Goal: Transaction & Acquisition: Purchase product/service

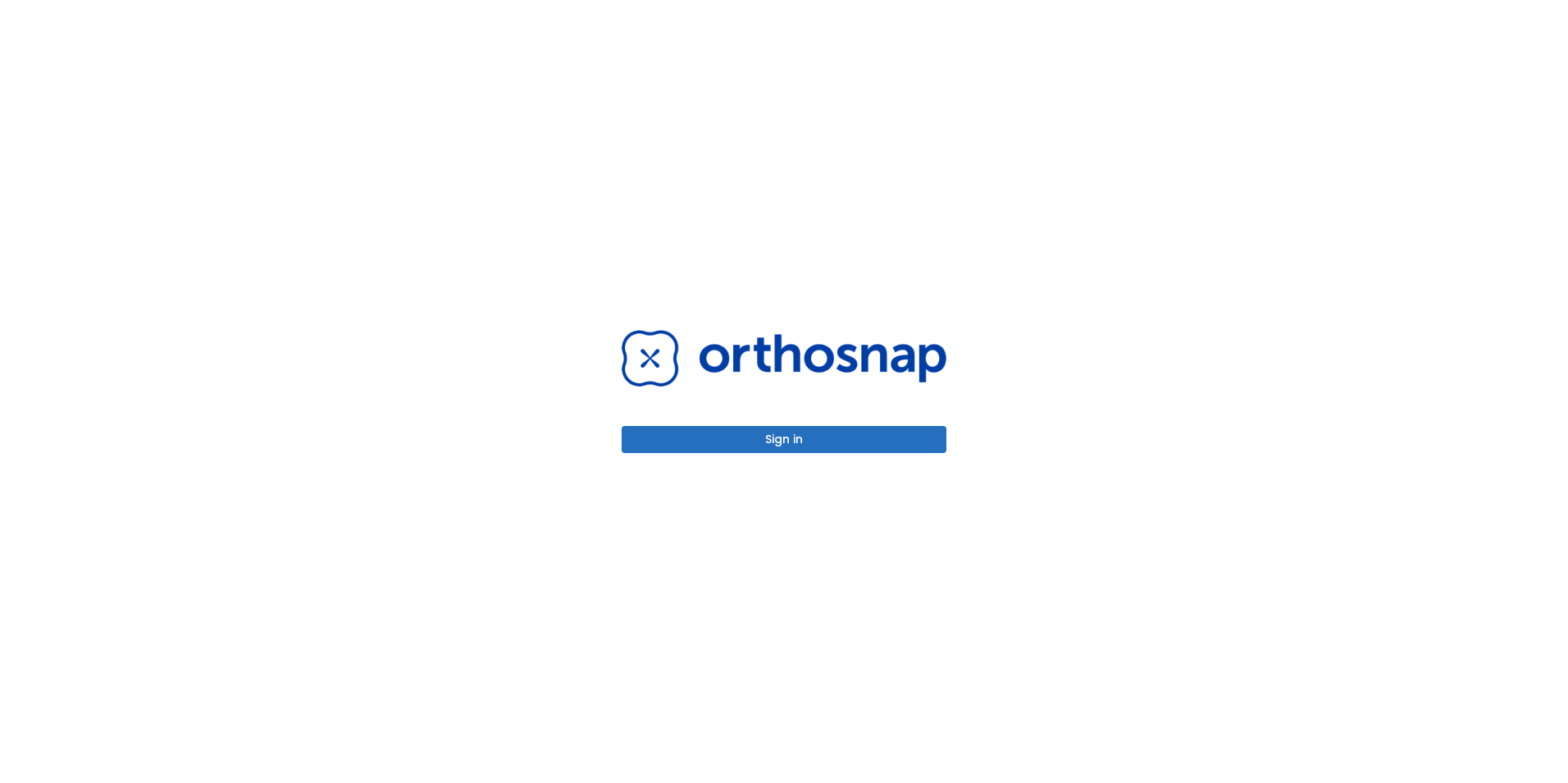
click at [767, 439] on button "Sign in" at bounding box center [784, 439] width 325 height 27
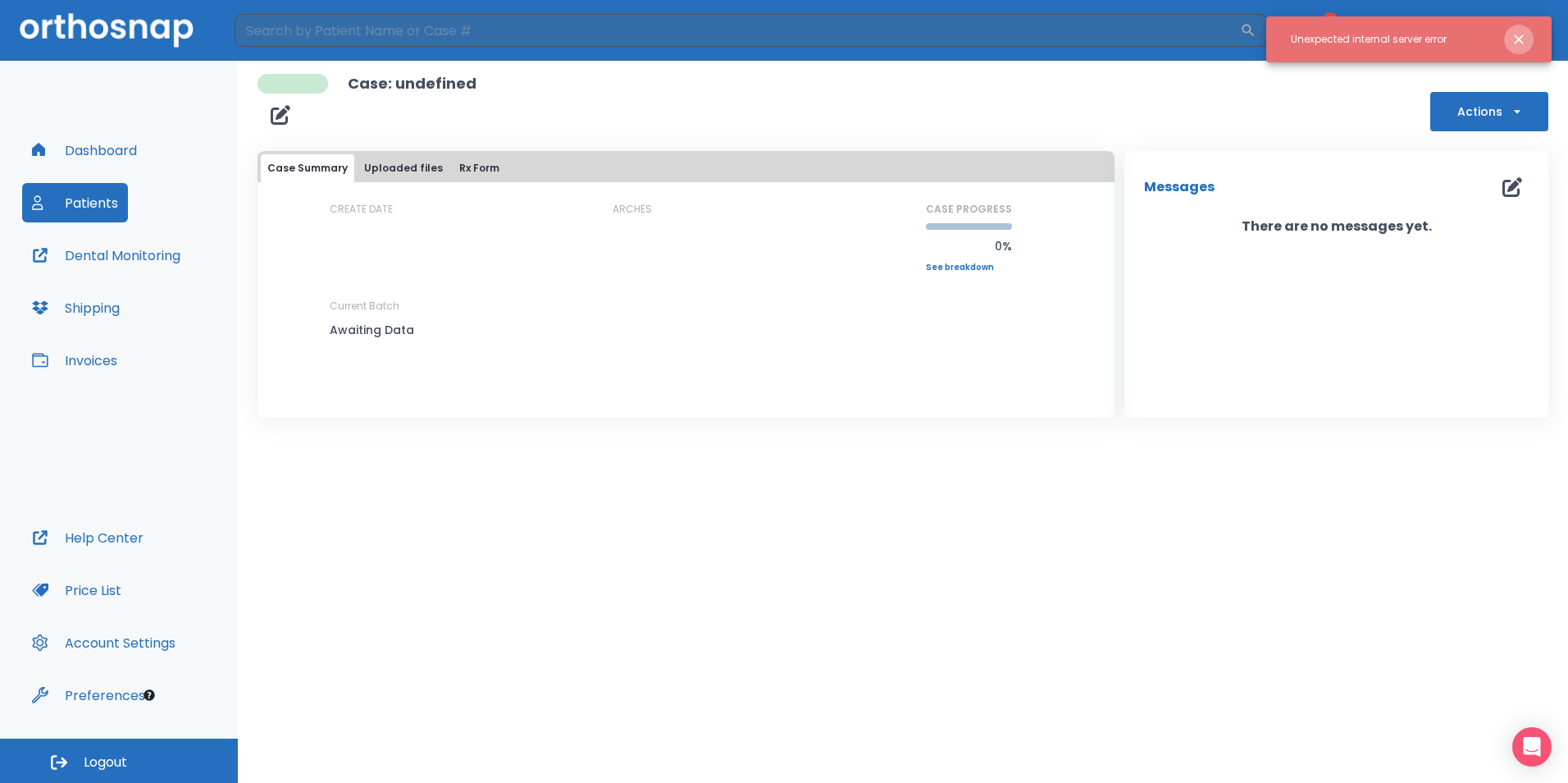
click at [1515, 33] on icon "Close notification" at bounding box center [1518, 39] width 17 height 17
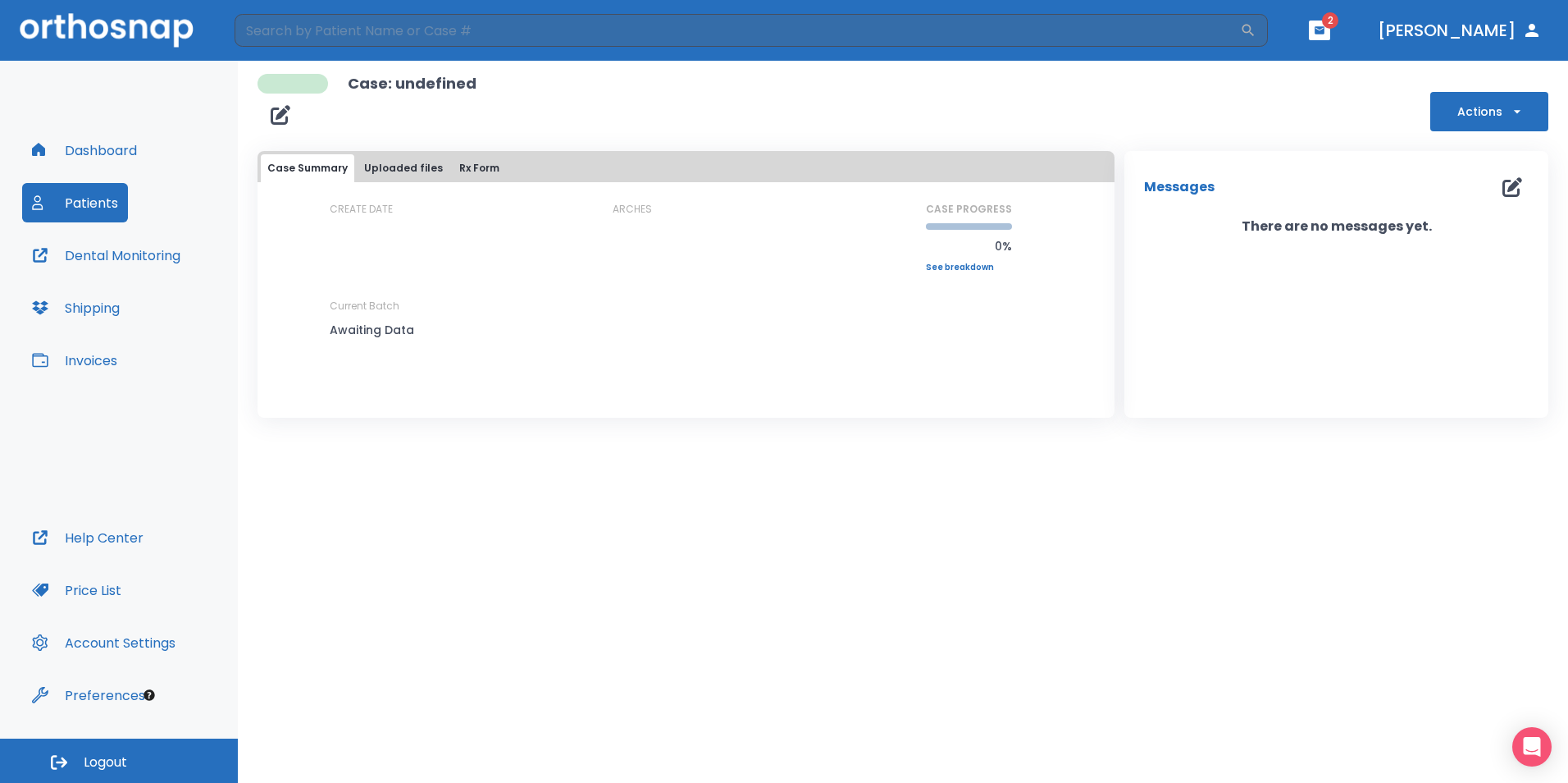
click at [1489, 116] on button "Actions" at bounding box center [1490, 111] width 119 height 39
click at [1360, 138] on div at bounding box center [784, 392] width 1568 height 783
click at [109, 147] on button "Dashboard" at bounding box center [84, 150] width 125 height 39
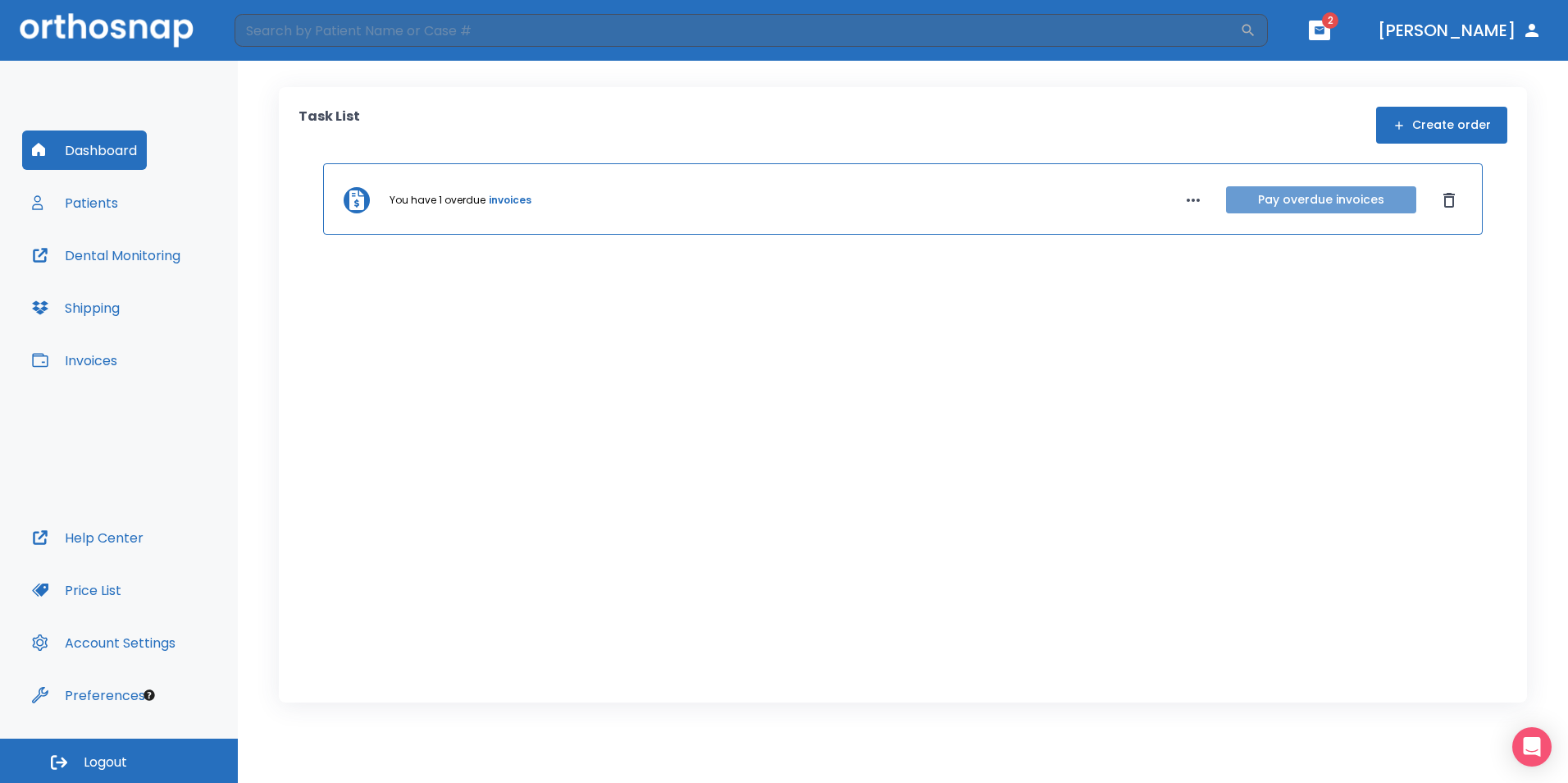
click at [1259, 201] on button "Pay overdue invoices" at bounding box center [1321, 200] width 190 height 27
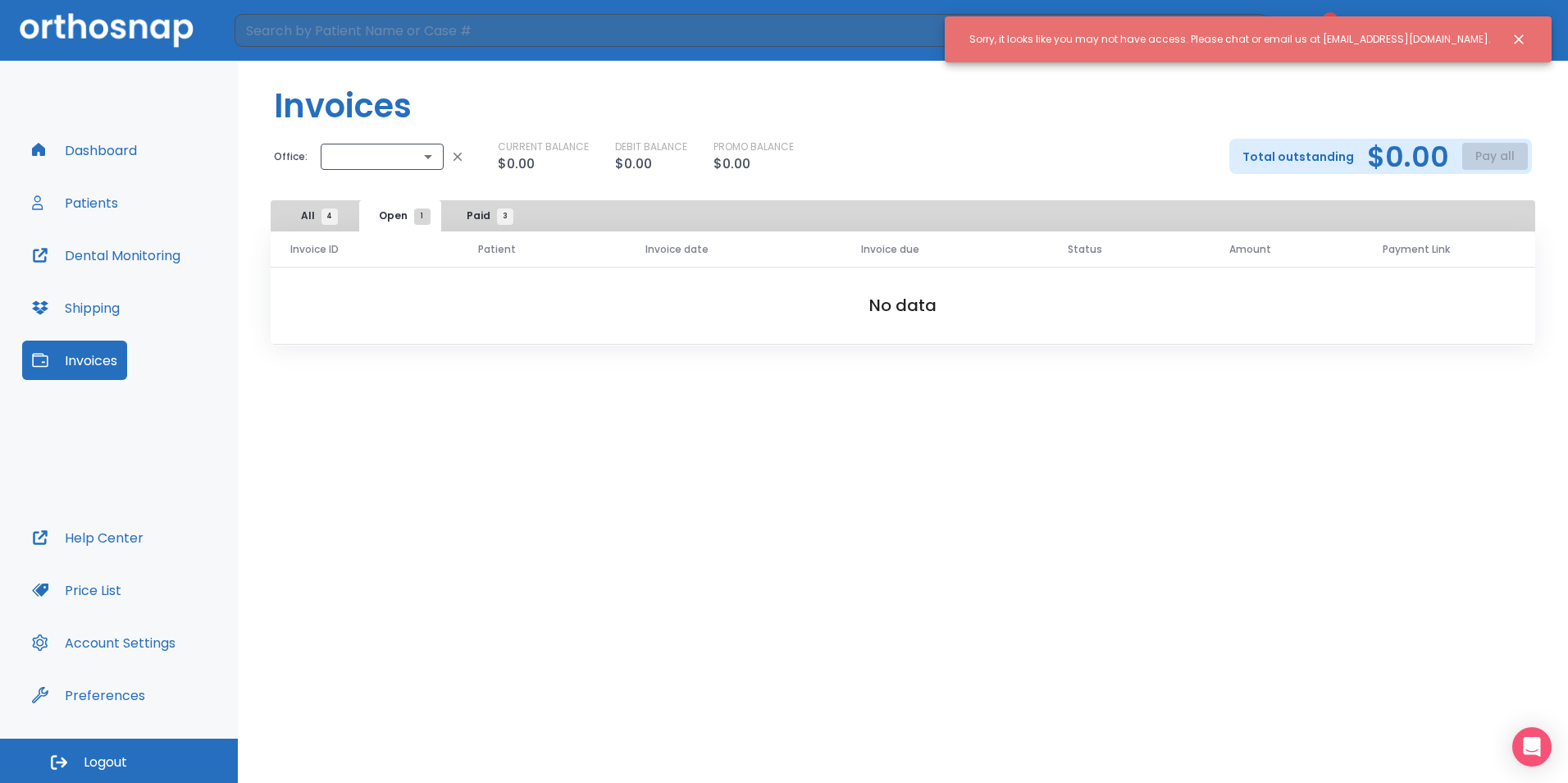
click at [606, 299] on h2 "No data" at bounding box center [903, 305] width 1212 height 24
drag, startPoint x: 927, startPoint y: 313, endPoint x: 836, endPoint y: 310, distance: 91.0
click at [923, 313] on h2 "No data" at bounding box center [903, 305] width 1212 height 24
click at [420, 256] on div "Invoice ID" at bounding box center [364, 249] width 148 height 16
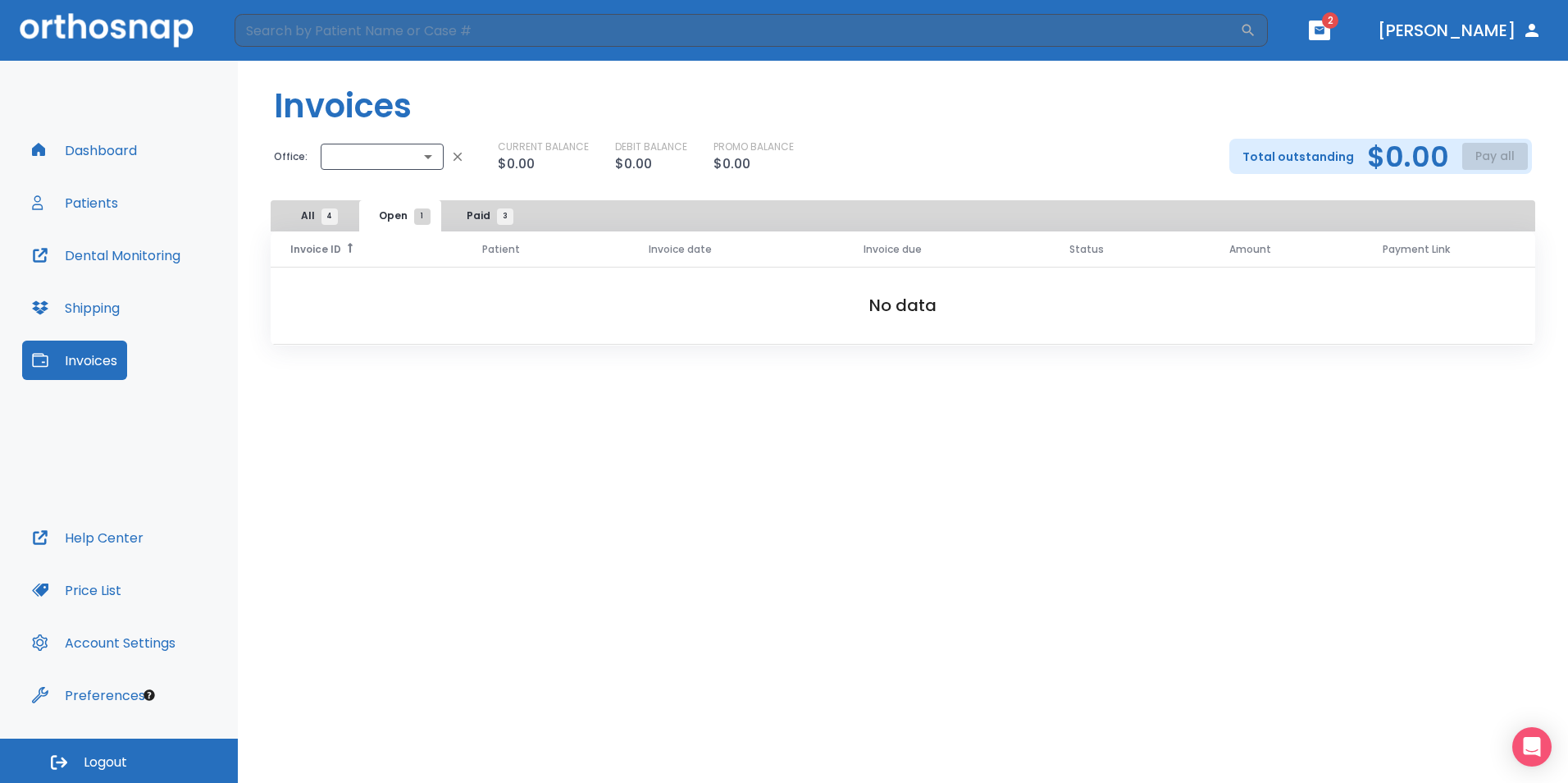
click at [962, 309] on h2 "No data" at bounding box center [903, 305] width 1212 height 24
click at [71, 159] on button "Dashboard" at bounding box center [84, 150] width 125 height 39
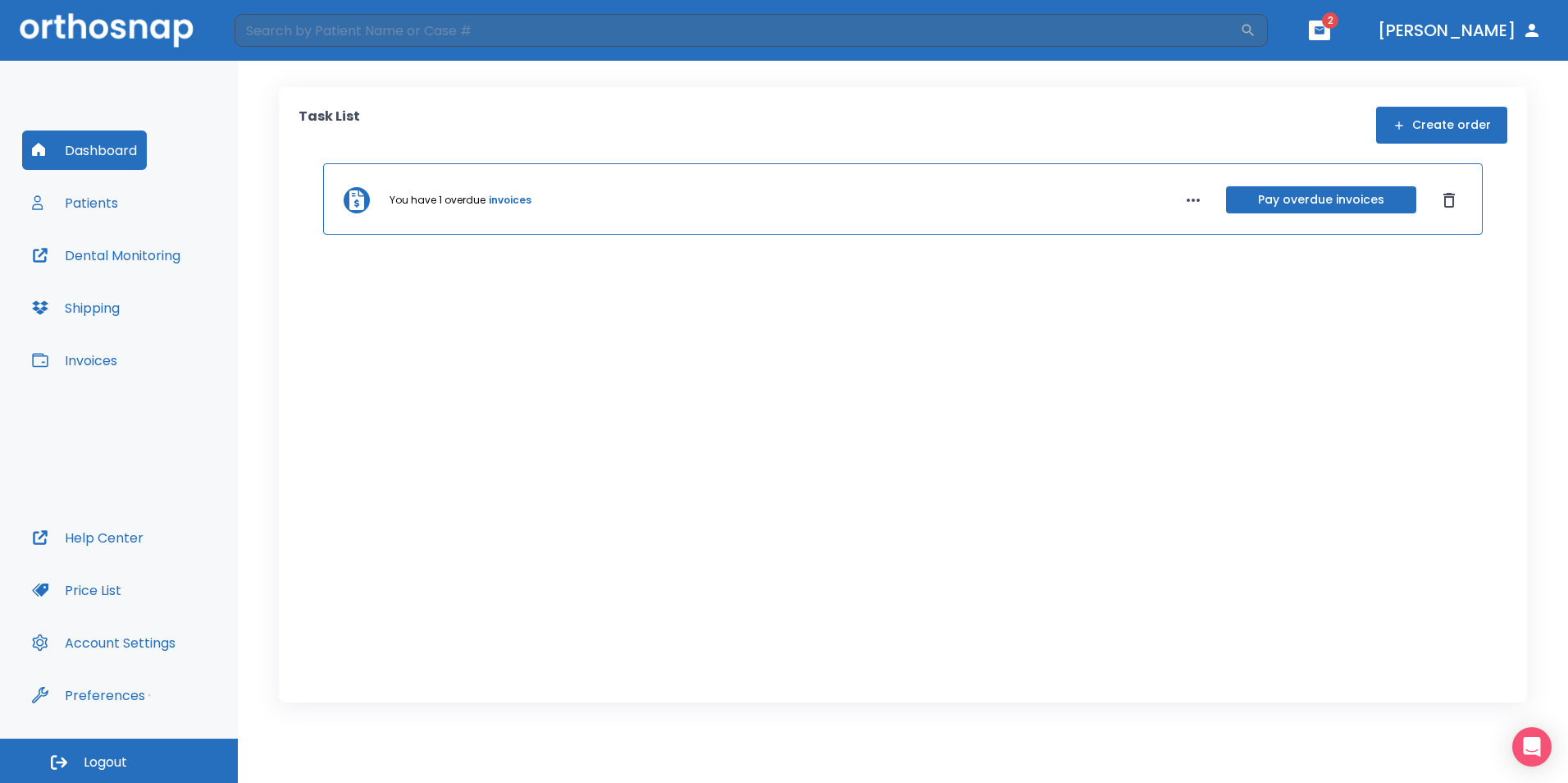
click at [511, 203] on link "invoices" at bounding box center [510, 200] width 43 height 15
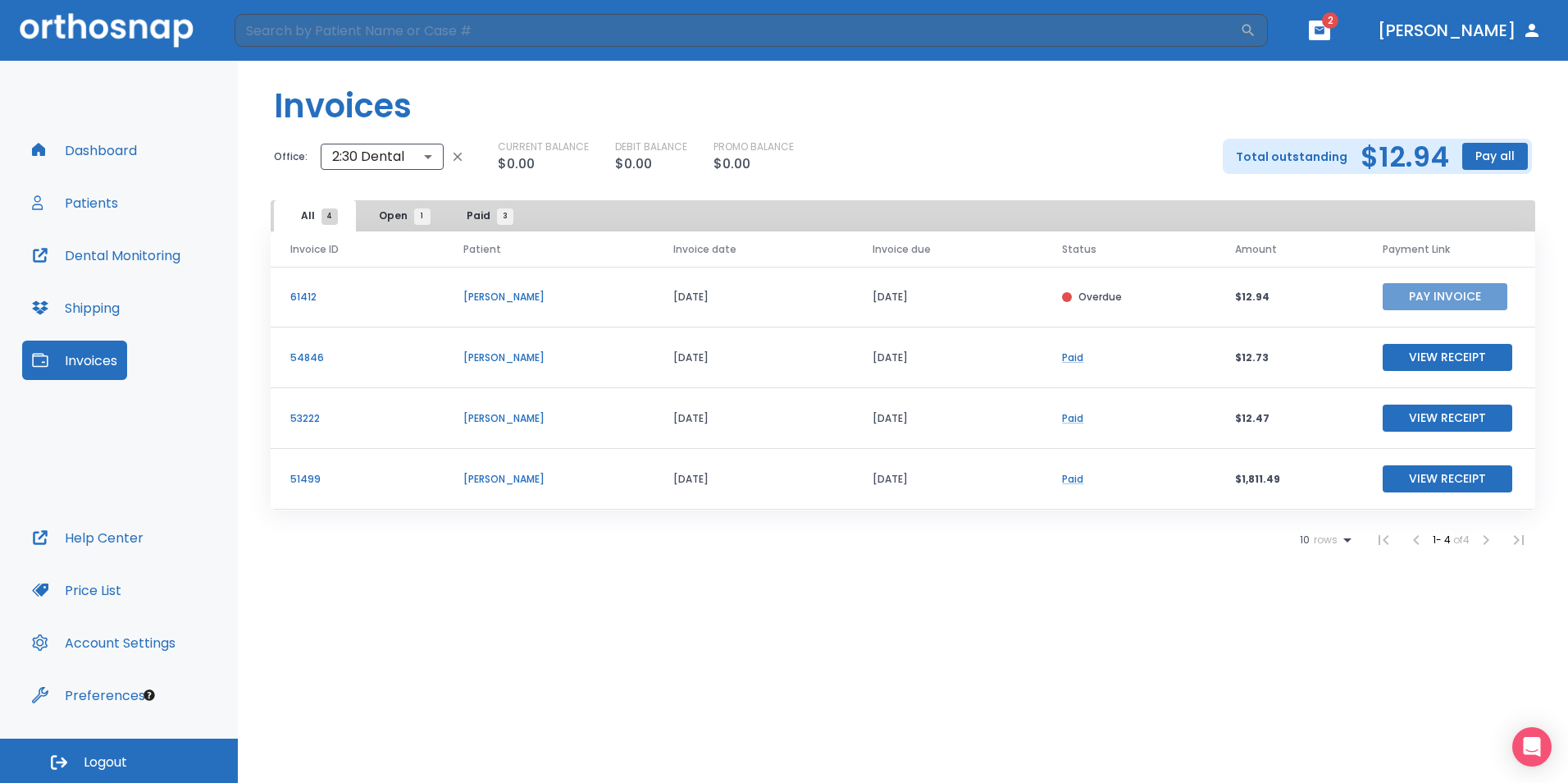
click at [1429, 303] on button "Pay Invoice" at bounding box center [1445, 296] width 125 height 27
click at [1279, 659] on div "Invoices Office: 2:30 Dental 3065 ​ CURRENT BALANCE $0.00 DEBIT BALANCE $0.00 P…" at bounding box center [903, 422] width 1330 height 722
click at [1280, 566] on div "Invoices Office: 2:30 Dental 3065 ​ CURRENT BALANCE $0.00 DEBIT BALANCE $0.00 P…" at bounding box center [903, 422] width 1330 height 722
click at [1508, 39] on button "[PERSON_NAME]" at bounding box center [1459, 31] width 177 height 30
click at [63, 763] on icon "button" at bounding box center [58, 762] width 17 height 15
